Goal: Information Seeking & Learning: Check status

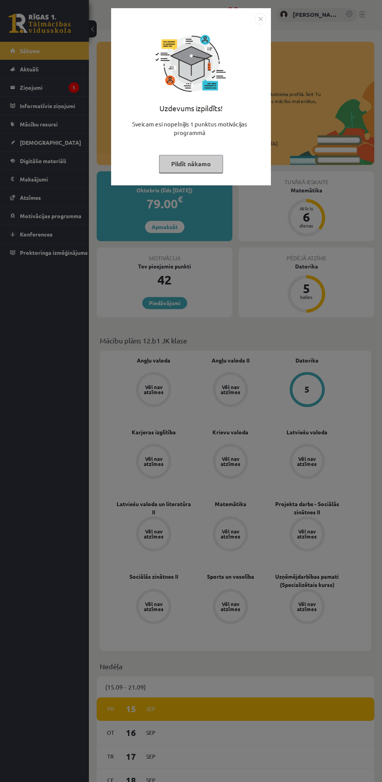
click at [190, 172] on button "Pildīt nākamo" at bounding box center [191, 164] width 64 height 18
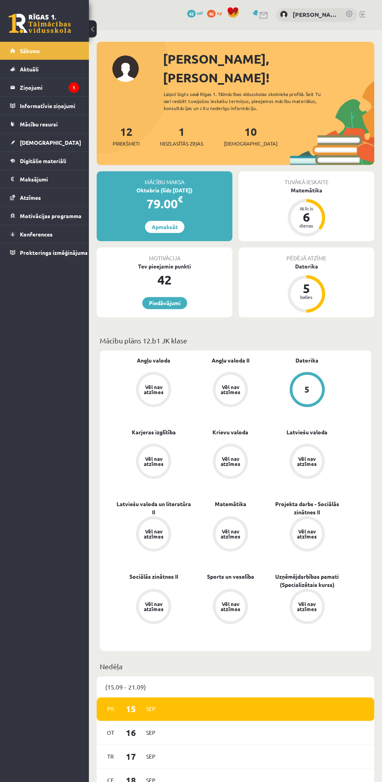
click at [254, 14] on link at bounding box center [256, 13] width 8 height 6
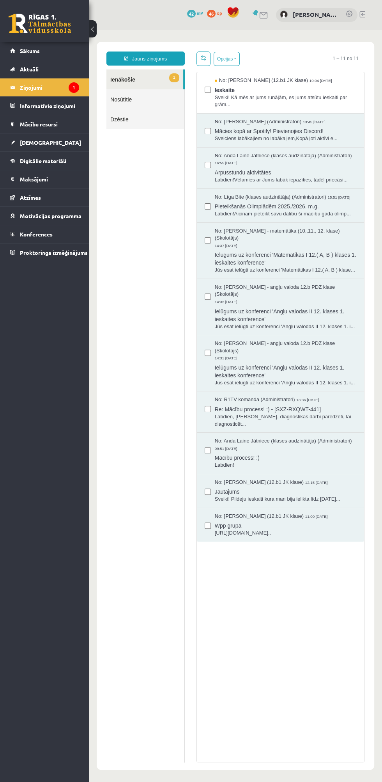
click at [305, 90] on span "Ieskaite" at bounding box center [286, 89] width 142 height 10
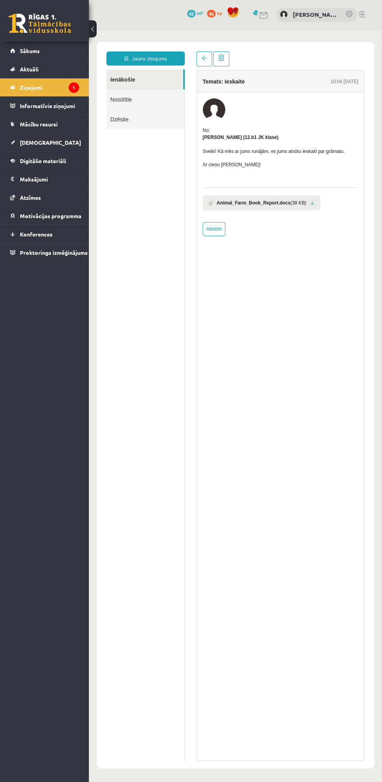
click at [291, 204] on icon "(38 KB)" at bounding box center [299, 202] width 16 height 7
click at [318, 229] on div "No: [PERSON_NAME] (12.b1 JK klase) Sveiki! Kā mēs ar jums runājām, es jums atsū…" at bounding box center [281, 181] width 156 height 109
click at [311, 202] on link at bounding box center [313, 203] width 4 height 5
